Goal: Navigation & Orientation: Find specific page/section

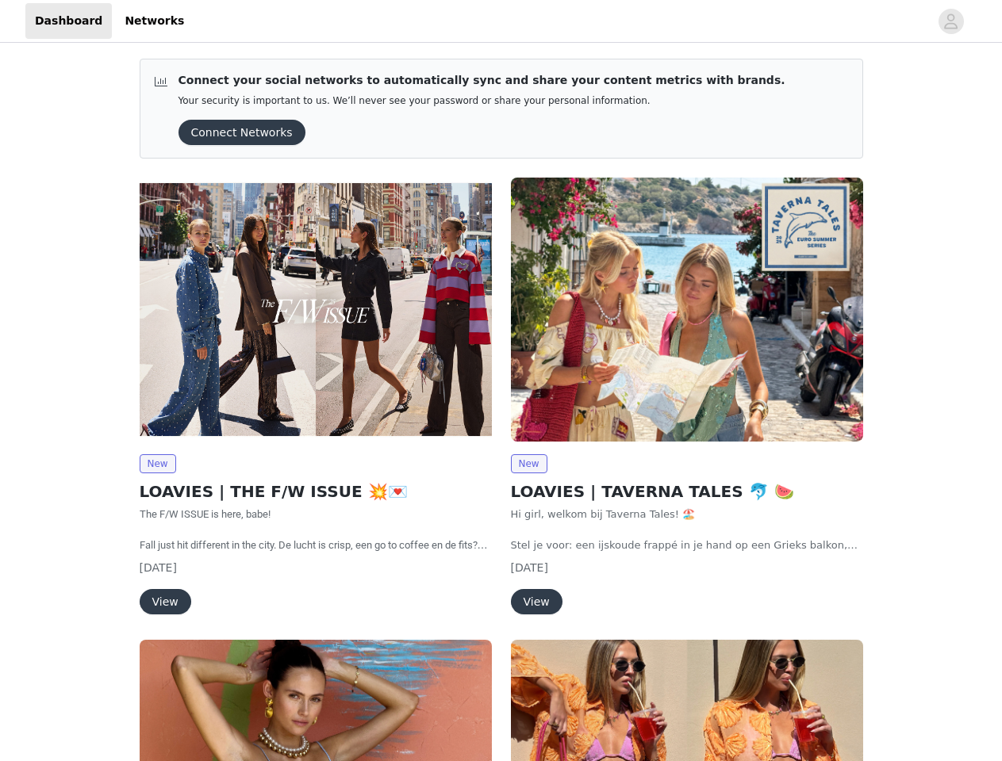
click at [501, 381] on div "New LOAVIES | TAVERNA TALES 🐬 🍉 Hi girl, welkom bij Taverna Tales! 🏖️ Stel je v…" at bounding box center [686, 399] width 371 height 462
click at [500, 21] on div at bounding box center [561, 21] width 735 height 36
click at [951, 21] on icon "avatar" at bounding box center [950, 21] width 15 height 25
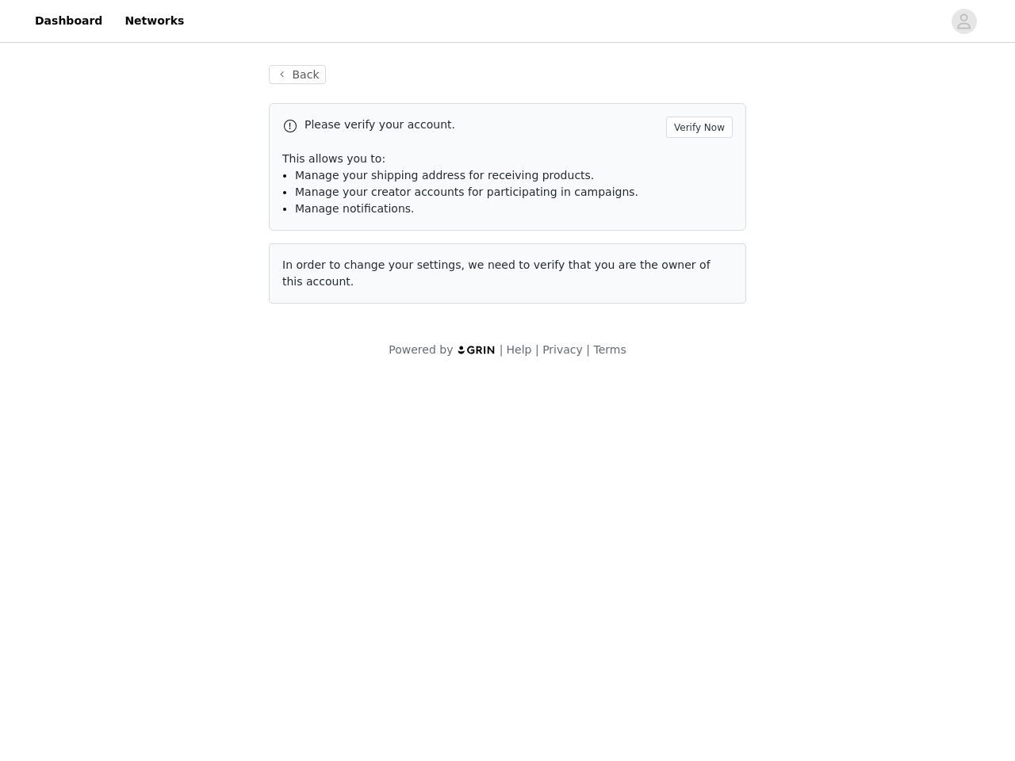
click at [236, 132] on div "Back Please verify your account. Verify Now This allows you to: Manage your shi…" at bounding box center [507, 212] width 1015 height 332
click at [316, 309] on div "Back Please verify your account. Verify Now This allows you to: Manage your shi…" at bounding box center [508, 194] width 516 height 296
click at [157, 464] on body "Dashboard Networks Back Please verify your account. Verify Now This allows you …" at bounding box center [507, 380] width 1015 height 761
click at [164, 602] on body "Dashboard Networks Back Please verify your account. Verify Now This allows you …" at bounding box center [507, 380] width 1015 height 761
click at [687, 309] on div "Back Please verify your account. Verify Now This allows you to: Manage your shi…" at bounding box center [508, 194] width 516 height 296
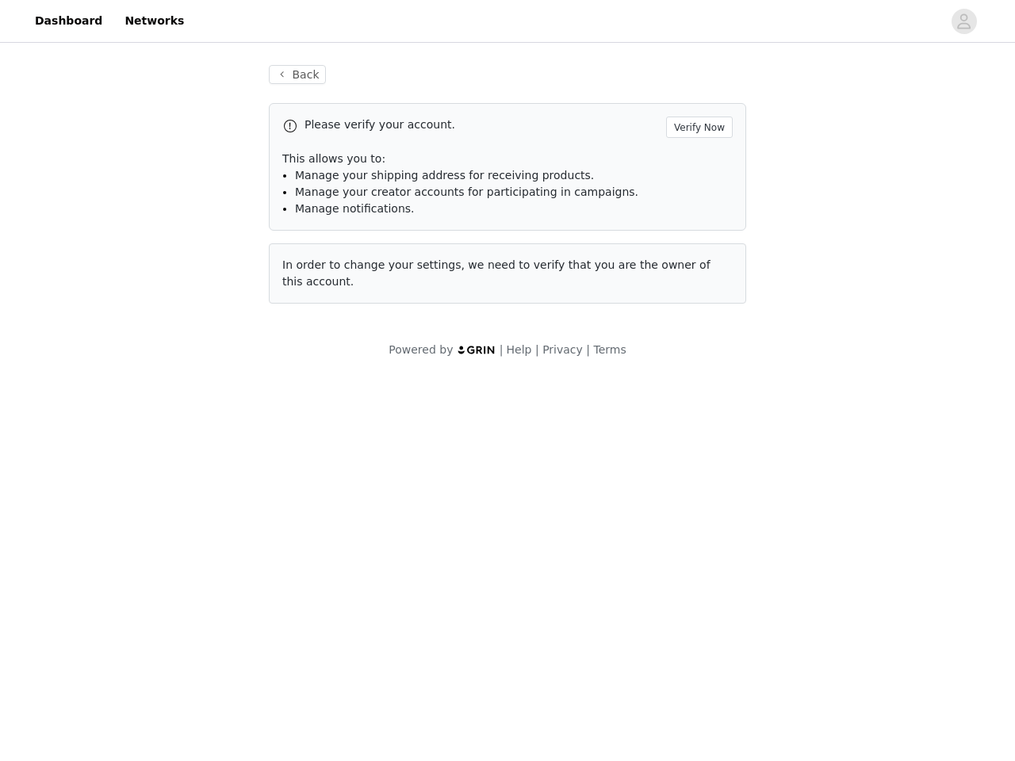
click at [528, 464] on body "Dashboard Networks Back Please verify your account. Verify Now This allows you …" at bounding box center [507, 380] width 1015 height 761
click at [535, 602] on body "Dashboard Networks Back Please verify your account. Verify Now This allows you …" at bounding box center [507, 380] width 1015 height 761
